Goal: Contribute content: Contribute content

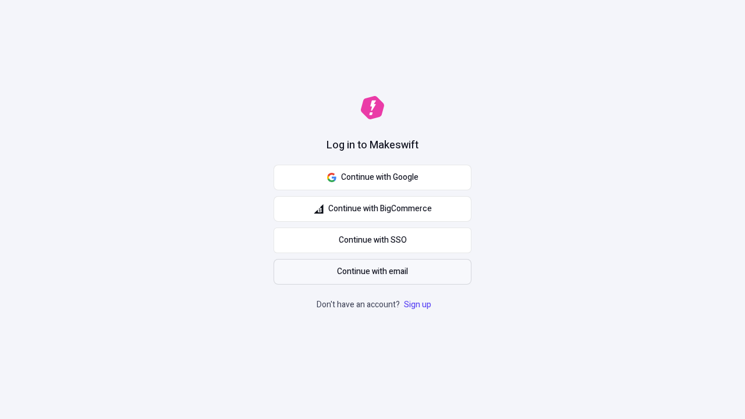
click at [373, 272] on span "Continue with email" at bounding box center [372, 272] width 71 height 13
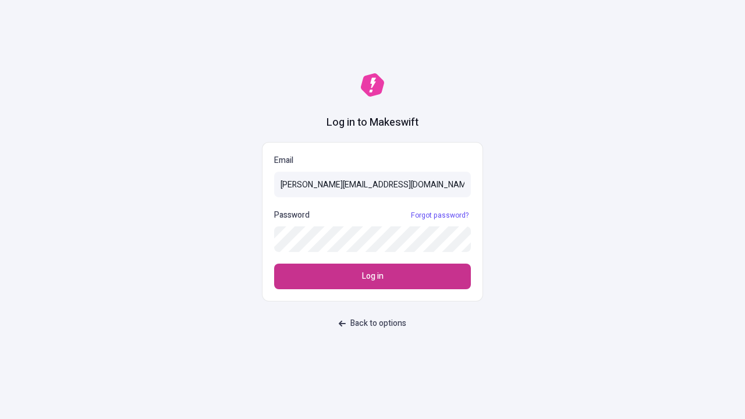
click at [373, 277] on span "Log in" at bounding box center [373, 276] width 22 height 13
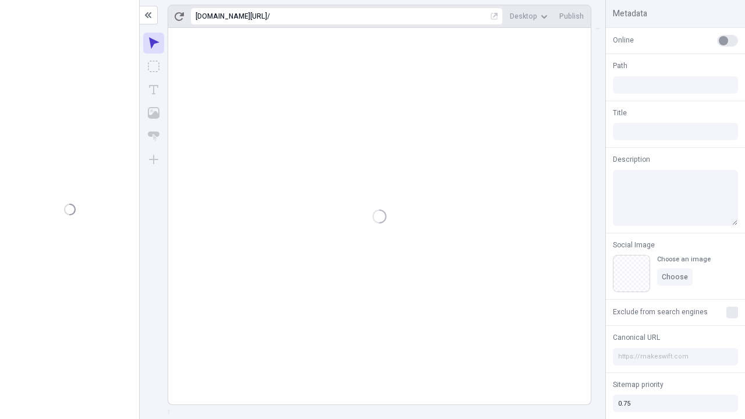
type input "/deep-link-acidus"
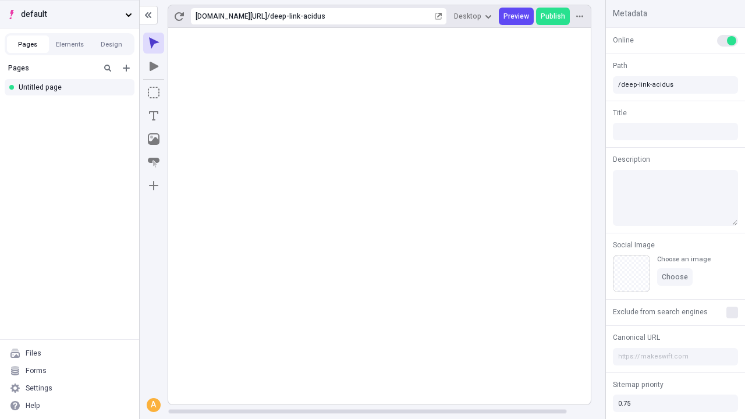
click at [69, 14] on span "default" at bounding box center [71, 14] width 100 height 13
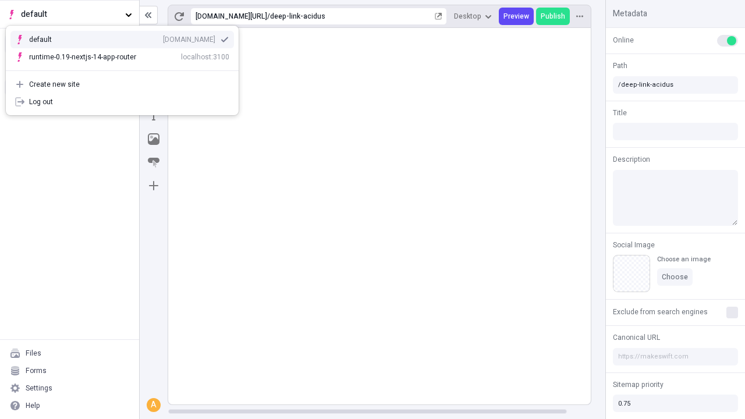
click at [122, 84] on div "Create new site" at bounding box center [129, 84] width 200 height 9
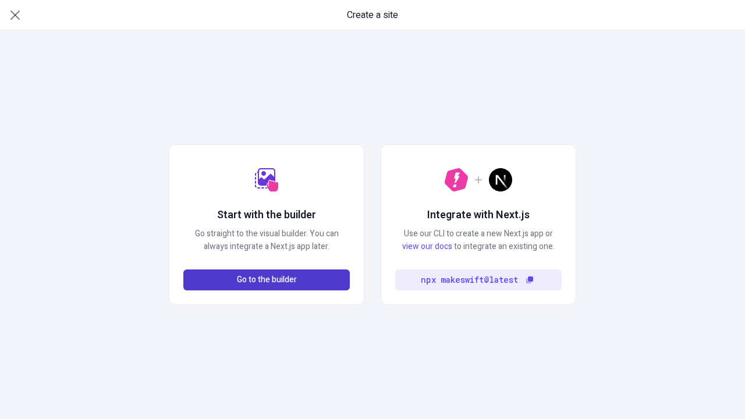
click at [267, 280] on span "Go to the builder" at bounding box center [267, 280] width 60 height 13
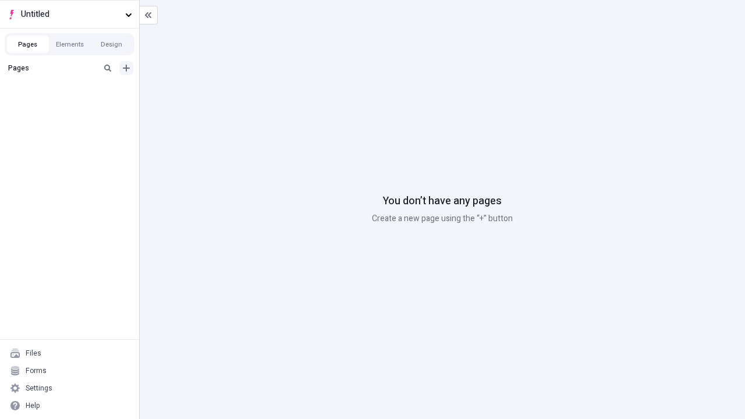
click at [126, 68] on icon "Add new" at bounding box center [126, 68] width 7 height 7
click at [73, 106] on div "Blank page" at bounding box center [73, 105] width 112 height 17
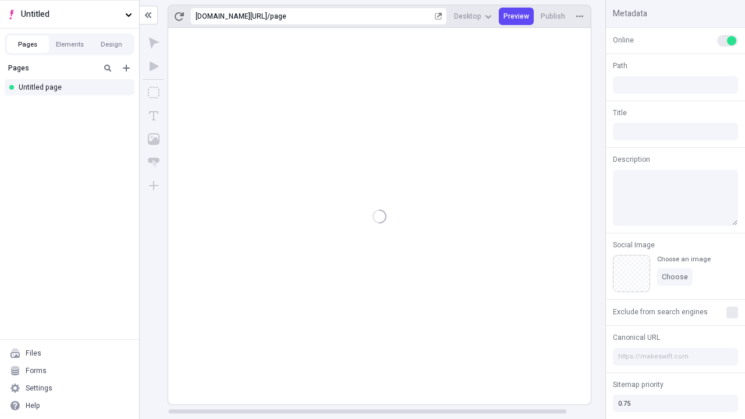
type input "/page"
click at [154, 93] on icon "Box" at bounding box center [154, 93] width 12 height 12
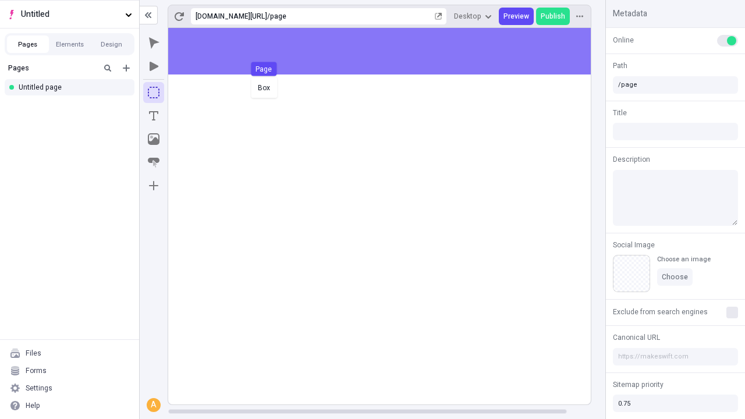
click at [391, 51] on div "Box Page" at bounding box center [372, 209] width 745 height 419
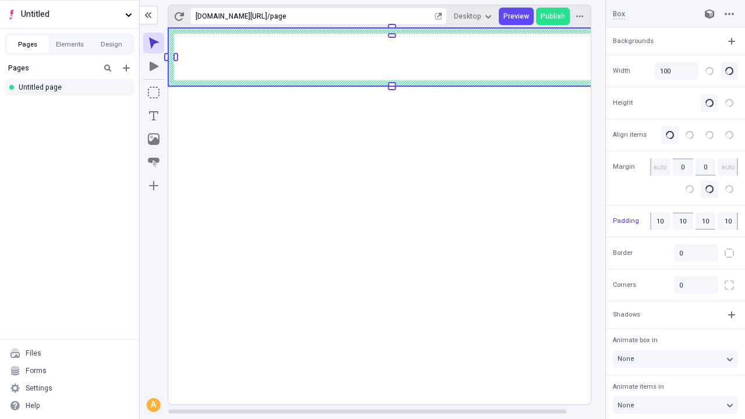
click at [154, 139] on icon "Image" at bounding box center [154, 139] width 12 height 12
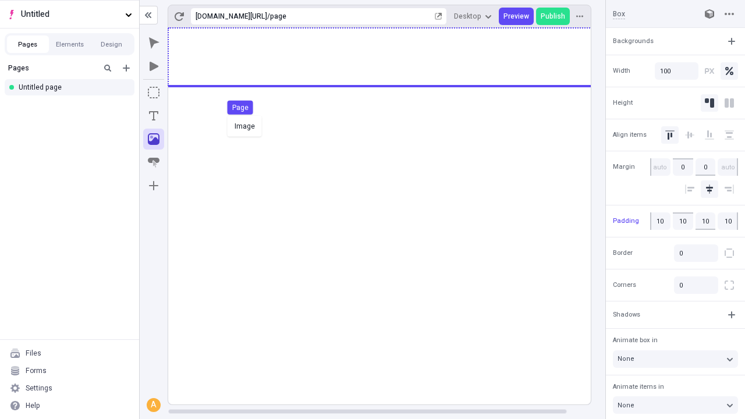
click at [391, 57] on div "Image Page" at bounding box center [372, 209] width 745 height 419
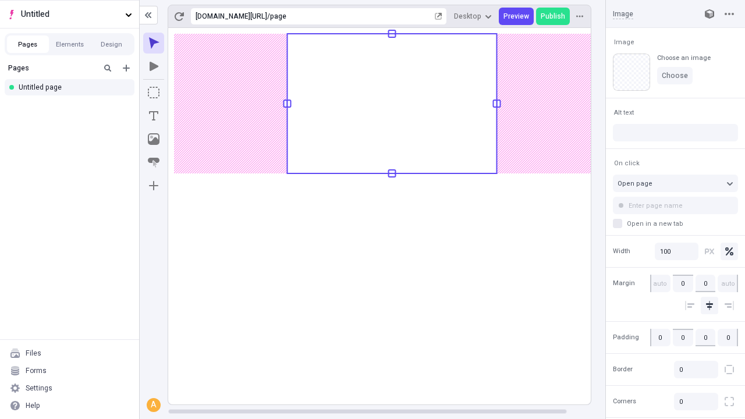
click at [154, 116] on icon "Text" at bounding box center [153, 115] width 9 height 9
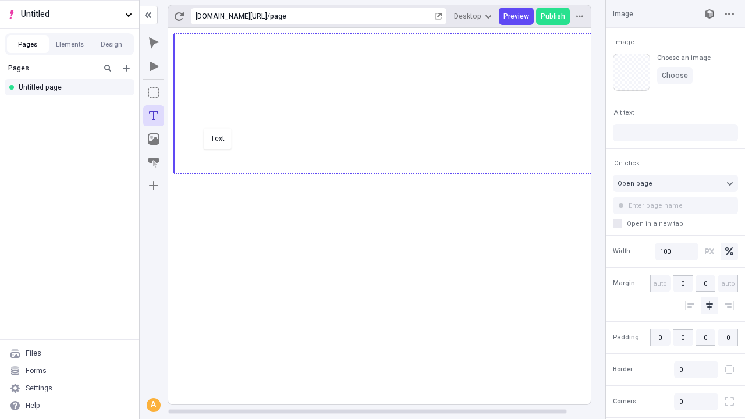
click at [391, 172] on div "Text" at bounding box center [372, 209] width 745 height 419
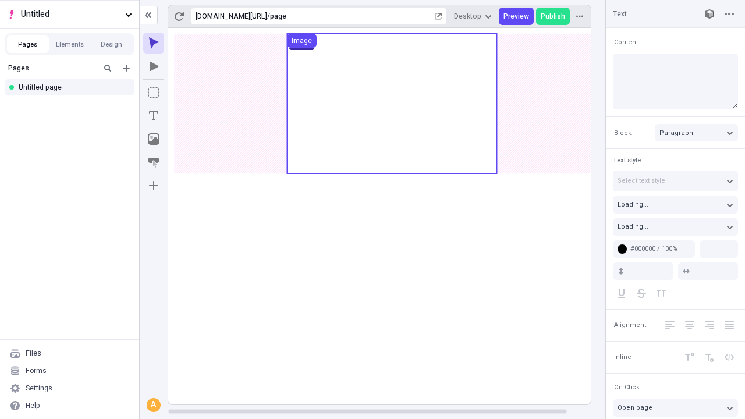
type input "18"
type input "1.5"
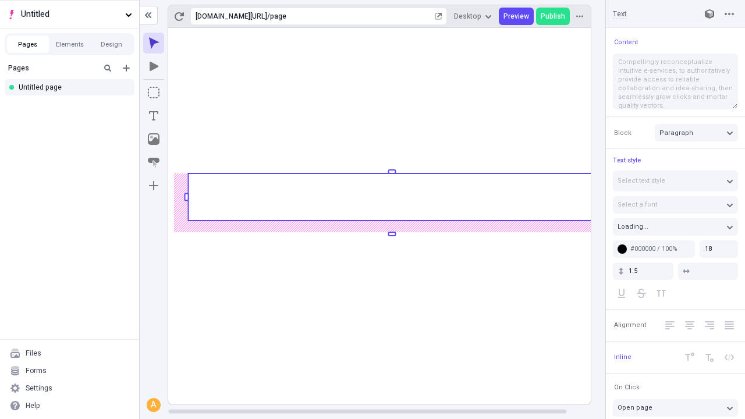
click at [391, 197] on rect at bounding box center [392, 197] width 408 height 47
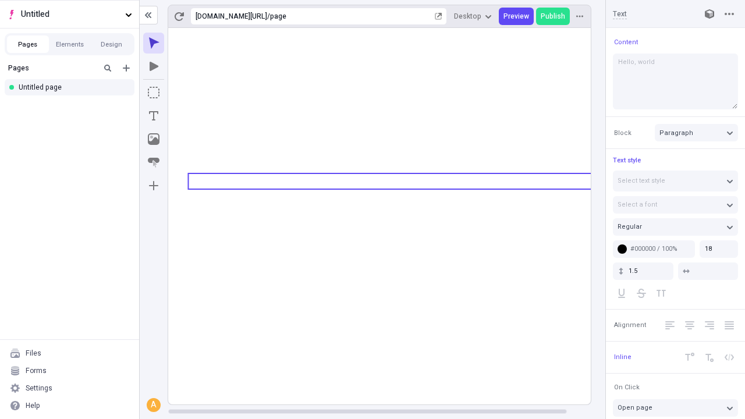
type textarea "Hello, world!"
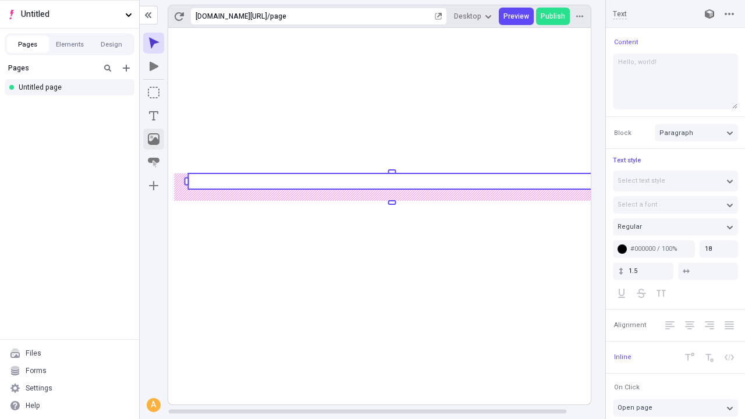
click at [154, 139] on icon "Image" at bounding box center [154, 139] width 12 height 12
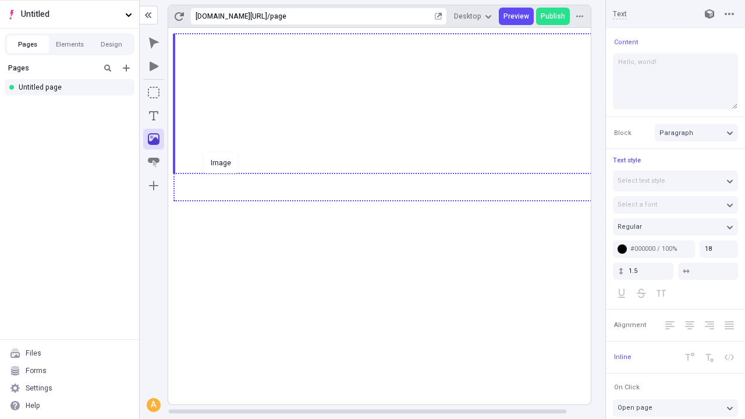
click at [391, 200] on div "Image" at bounding box center [372, 209] width 745 height 419
